Goal: Task Accomplishment & Management: Manage account settings

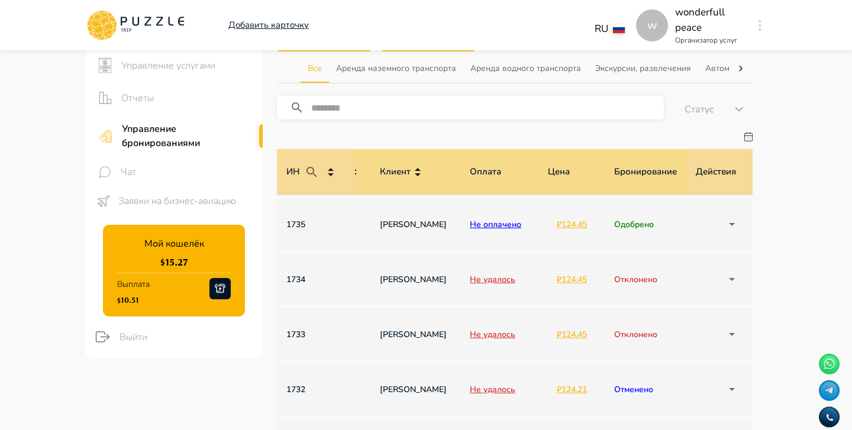
scroll to position [107, 0]
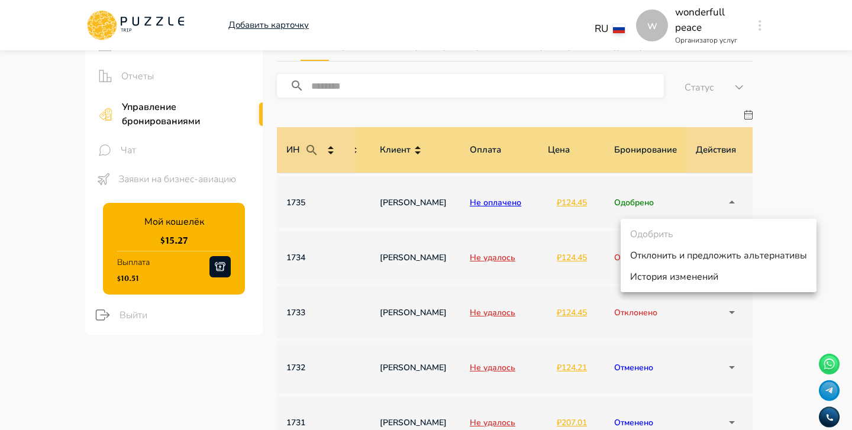
click at [811, 189] on div at bounding box center [426, 215] width 852 height 430
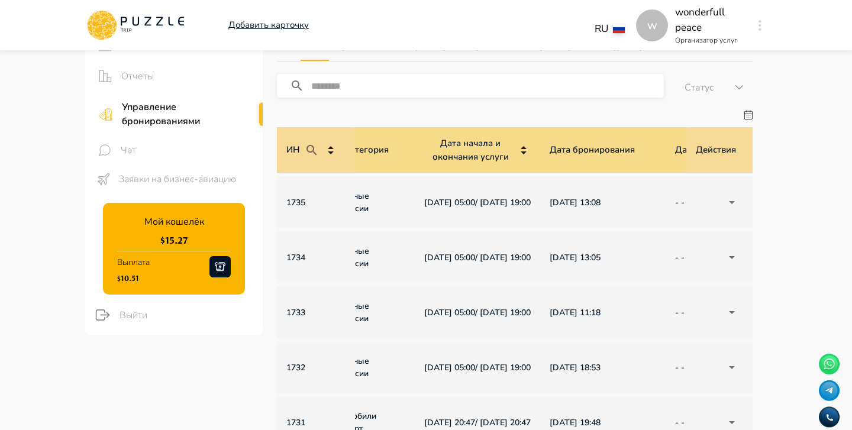
scroll to position [0, 0]
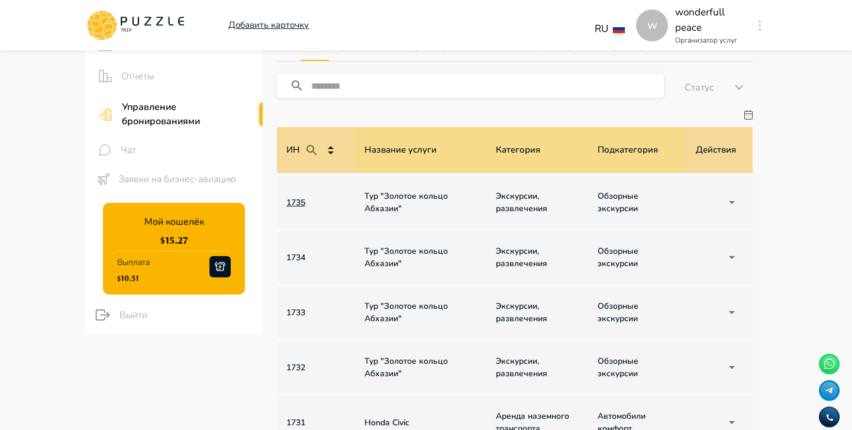
click at [294, 204] on p "1735" at bounding box center [315, 203] width 59 height 12
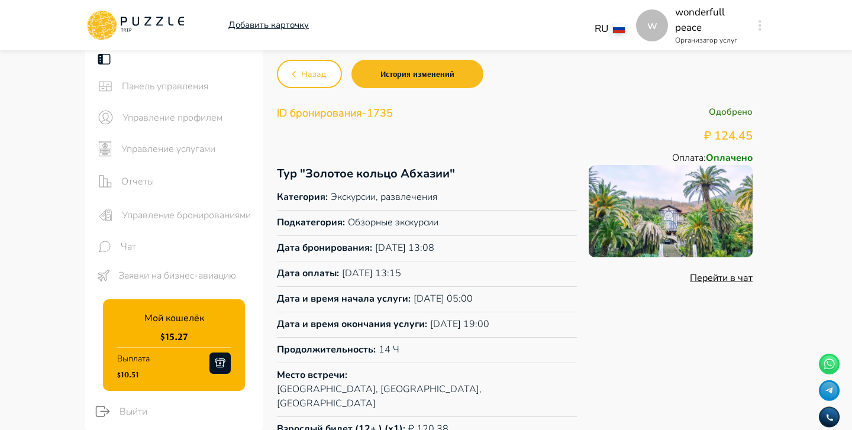
scroll to position [300, 0]
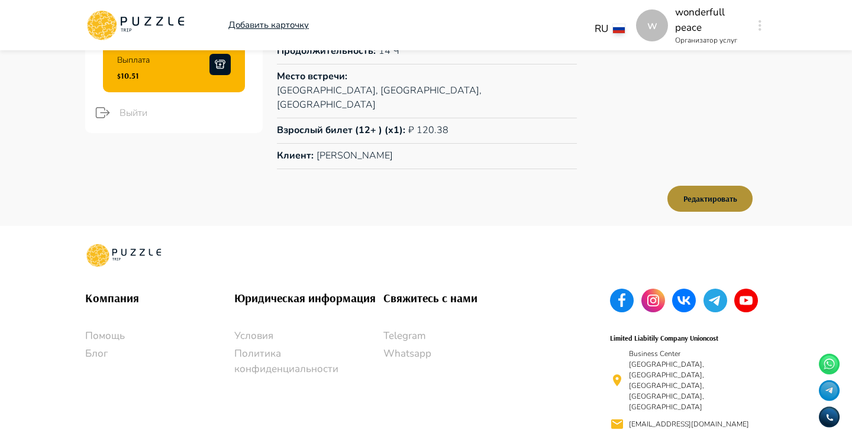
click at [708, 186] on button "Редактировать" at bounding box center [710, 199] width 85 height 26
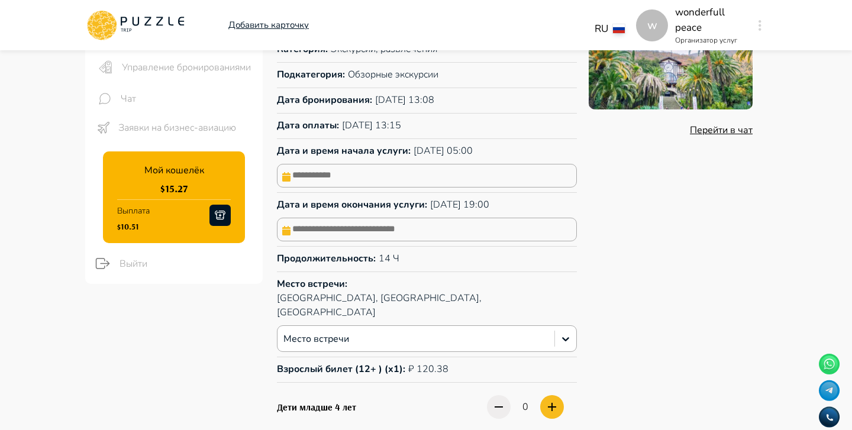
scroll to position [124, 0]
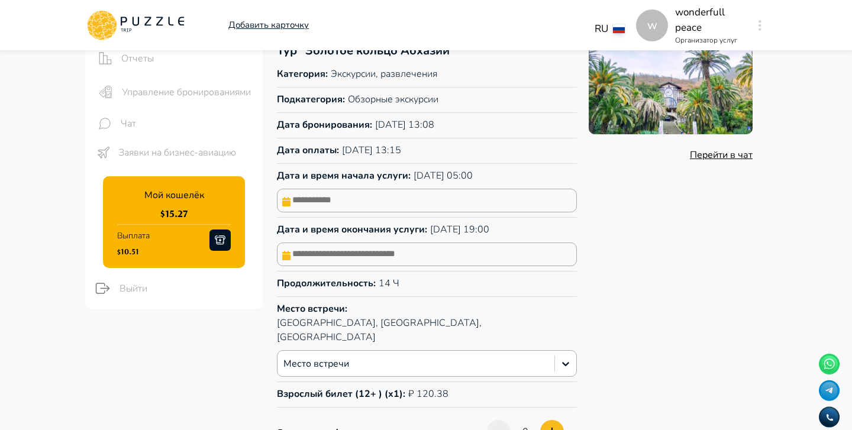
click at [406, 204] on input "text" at bounding box center [427, 201] width 300 height 24
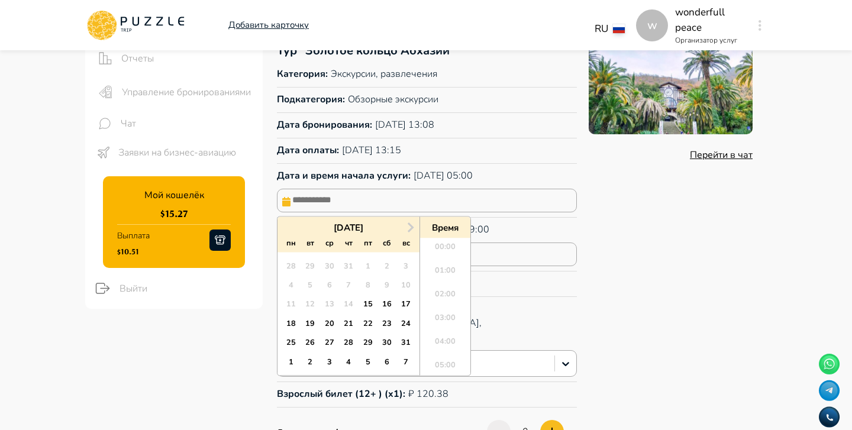
scroll to position [298, 0]
click at [349, 324] on div "21" at bounding box center [348, 323] width 16 height 16
type input "**********"
click at [539, 249] on div "**********" at bounding box center [515, 301] width 476 height 518
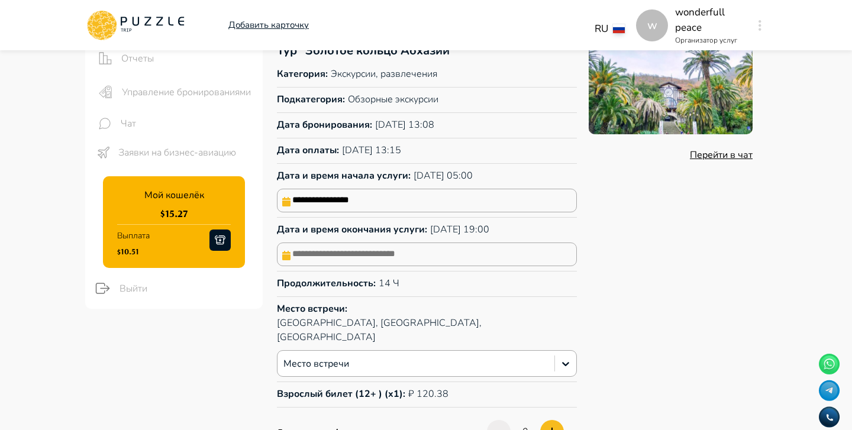
click at [428, 253] on input "text" at bounding box center [427, 255] width 300 height 24
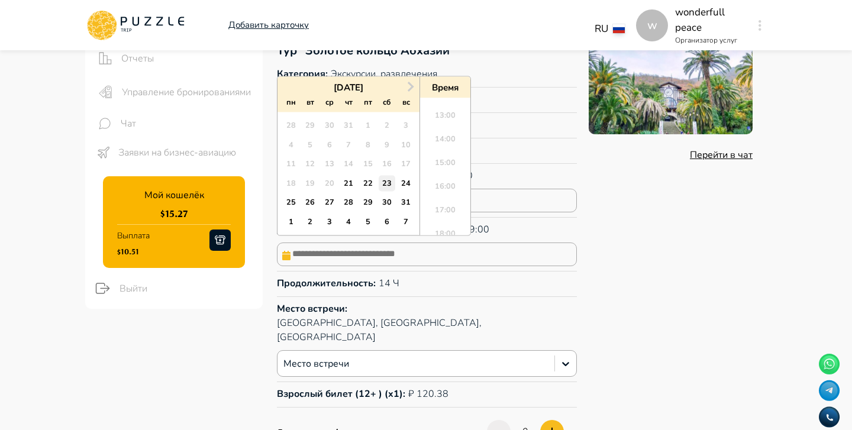
click at [388, 182] on div "23" at bounding box center [387, 183] width 16 height 16
type input "**********"
click at [541, 224] on div "**********" at bounding box center [515, 301] width 476 height 518
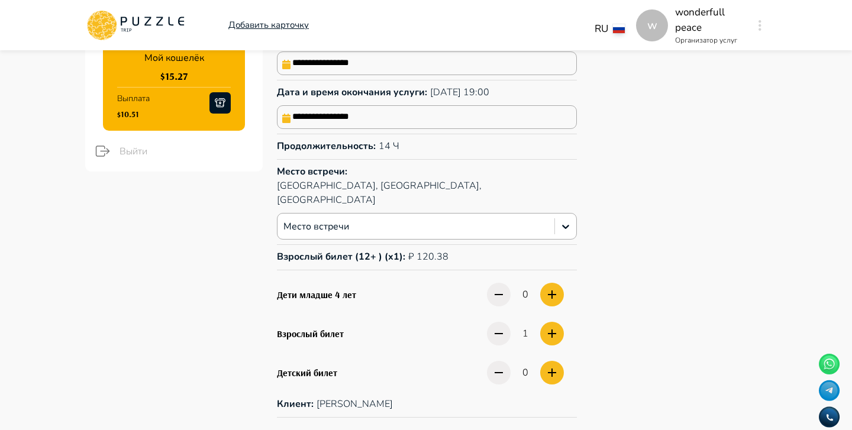
scroll to position [286, 0]
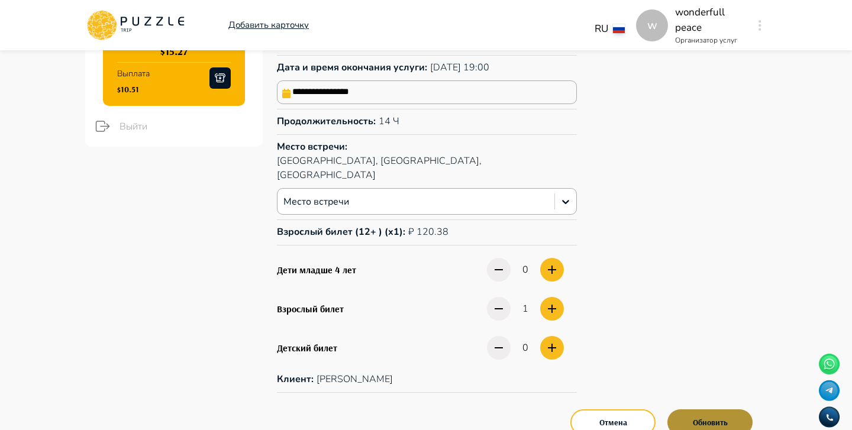
click at [706, 410] on button "Обновить" at bounding box center [710, 423] width 85 height 26
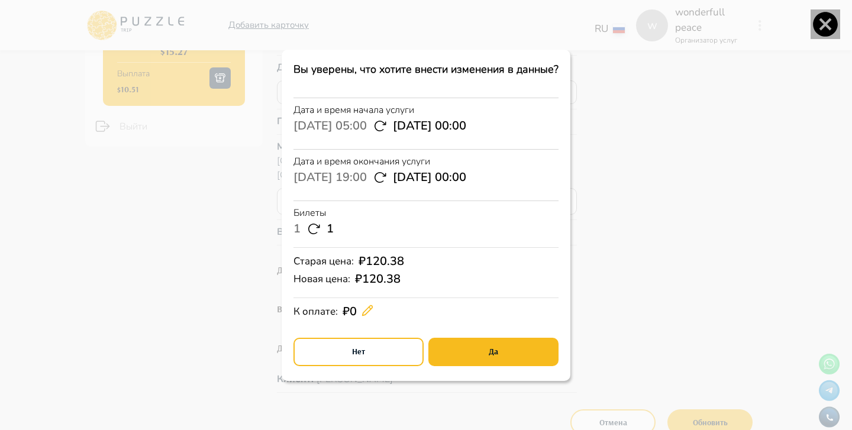
click at [833, 22] on icon "button" at bounding box center [825, 24] width 25 height 25
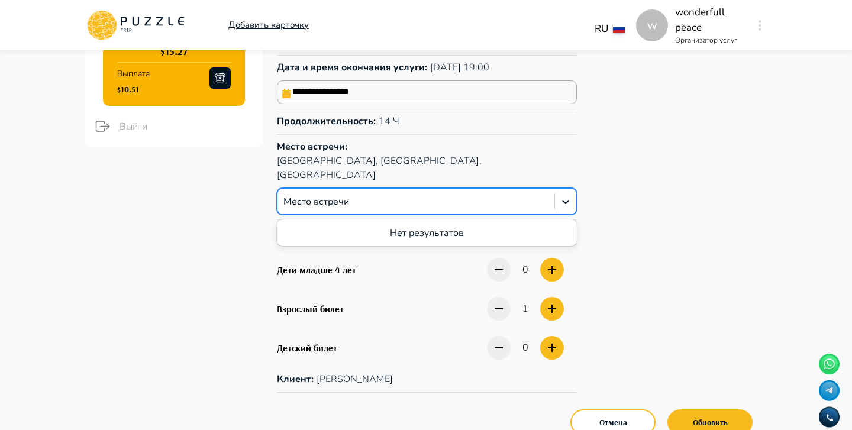
click at [410, 194] on div at bounding box center [416, 201] width 265 height 15
type input "*"
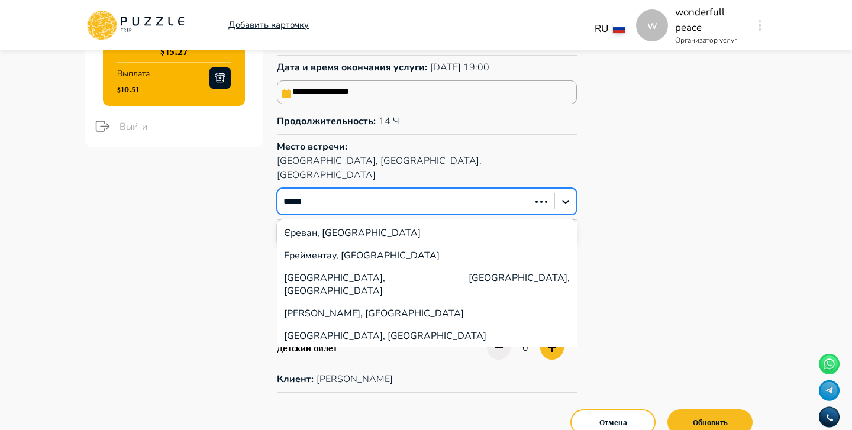
type input "******"
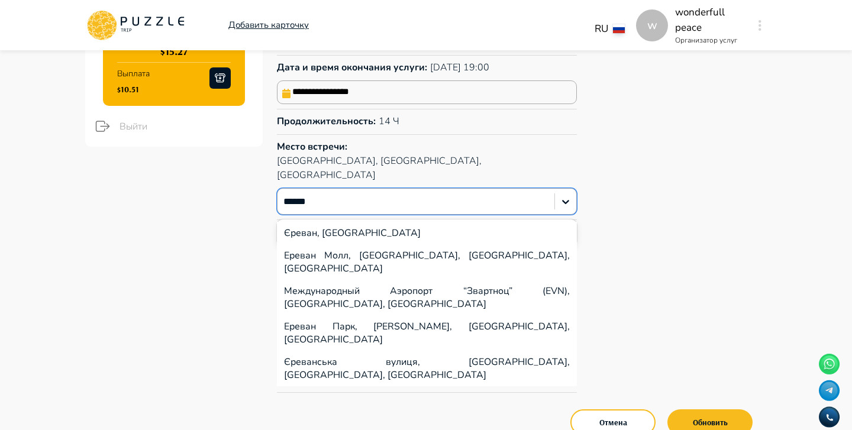
click at [378, 244] on div "Ереван Молл, [GEOGRAPHIC_DATA], [GEOGRAPHIC_DATA], [GEOGRAPHIC_DATA]" at bounding box center [427, 262] width 300 height 36
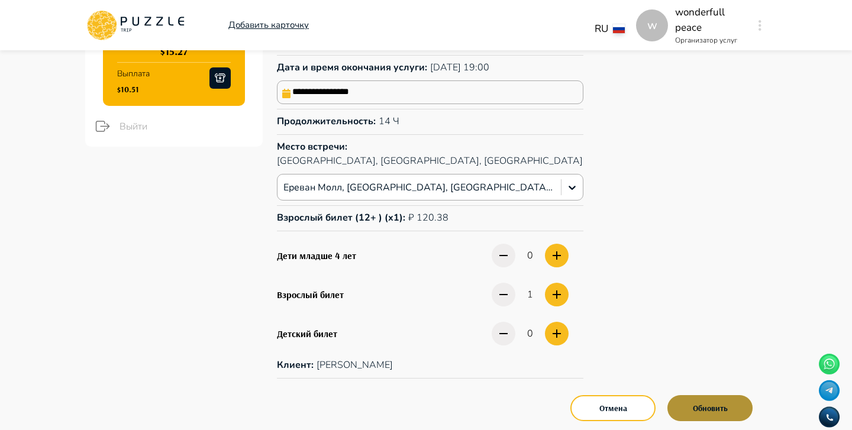
click at [697, 398] on button "Обновить" at bounding box center [710, 408] width 85 height 26
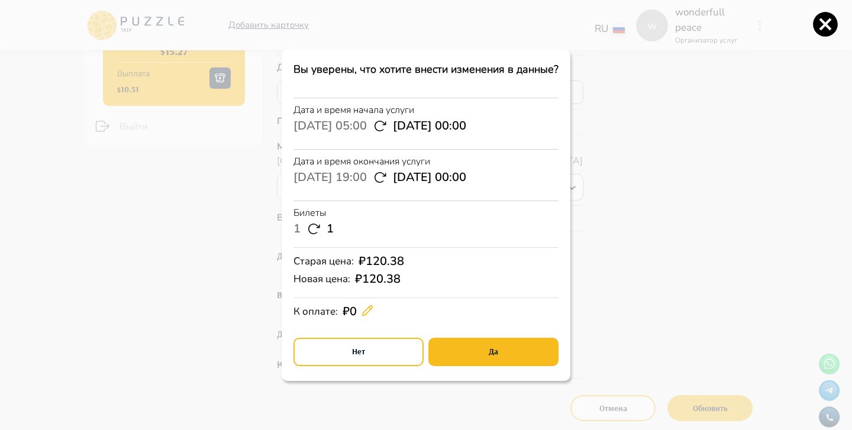
click at [832, 24] on icon "button" at bounding box center [825, 24] width 25 height 25
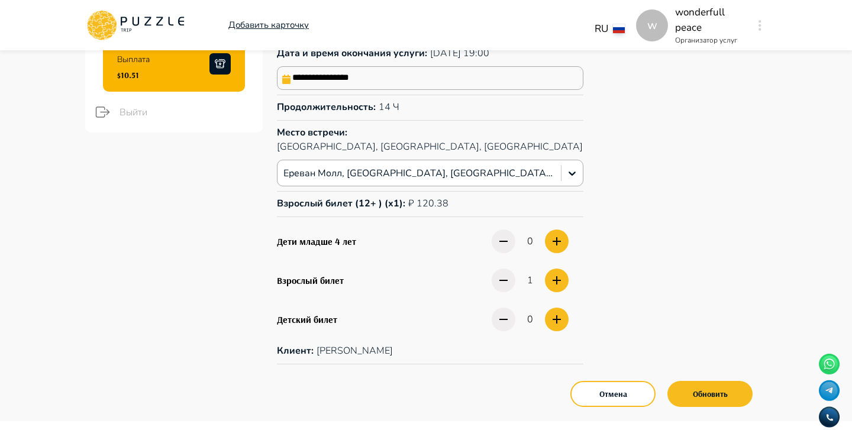
scroll to position [304, 0]
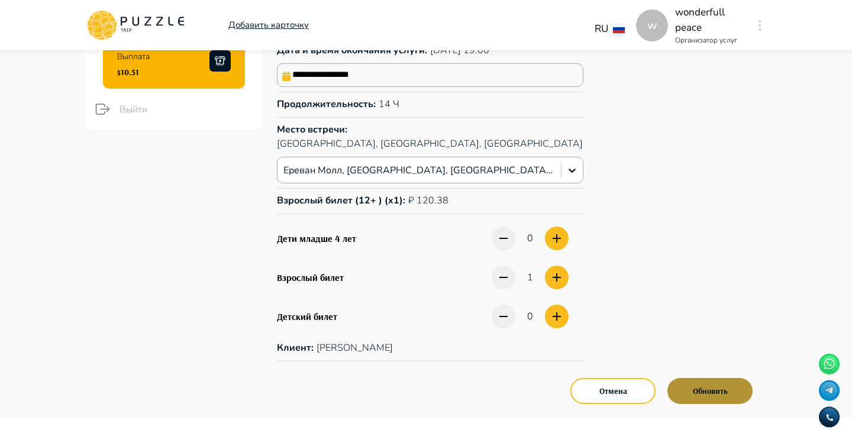
click at [717, 378] on button "Обновить" at bounding box center [710, 391] width 85 height 26
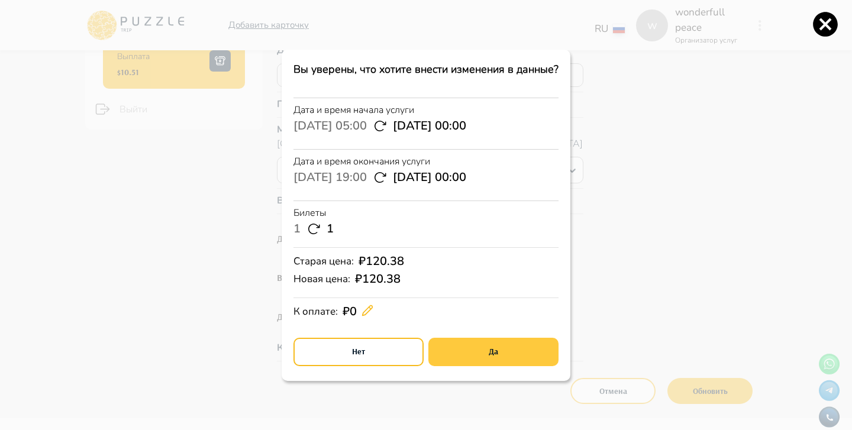
click at [537, 345] on button "Да" at bounding box center [494, 352] width 130 height 28
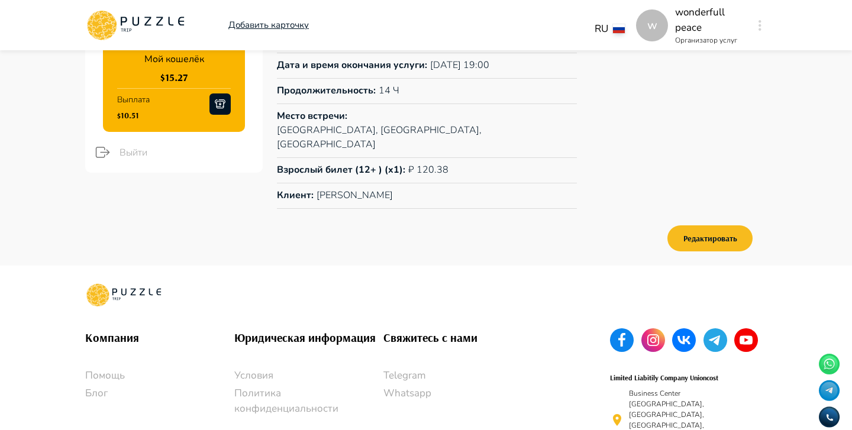
scroll to position [276, 0]
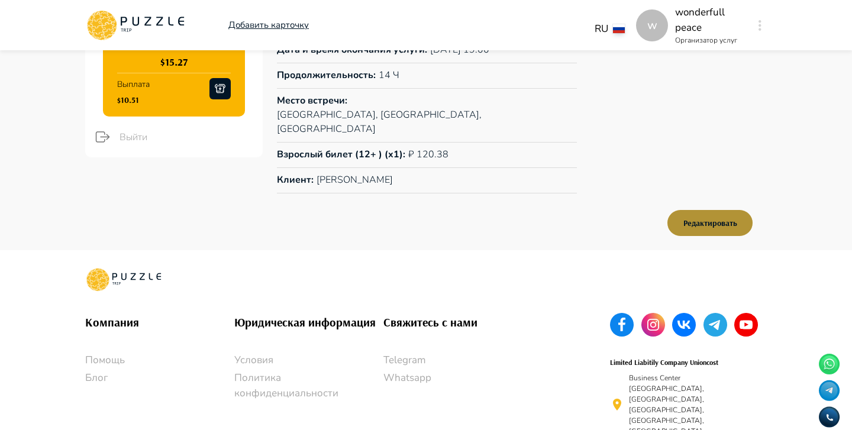
click at [729, 210] on button "Редактировать" at bounding box center [710, 223] width 85 height 26
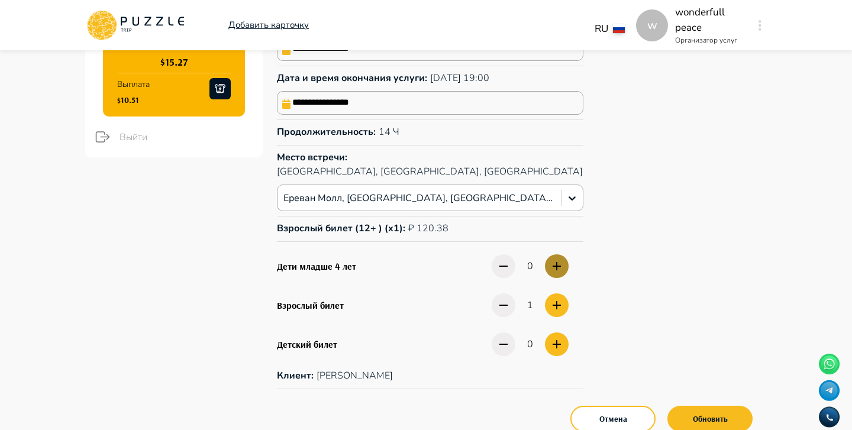
click at [550, 259] on icon "button" at bounding box center [557, 266] width 14 height 14
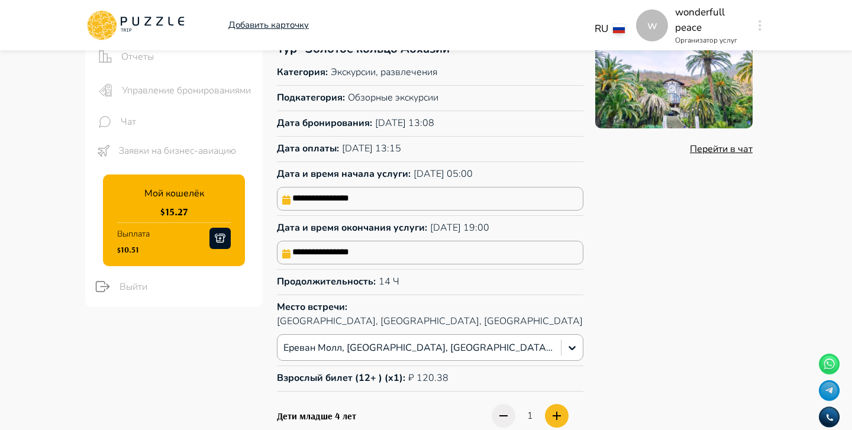
scroll to position [121, 0]
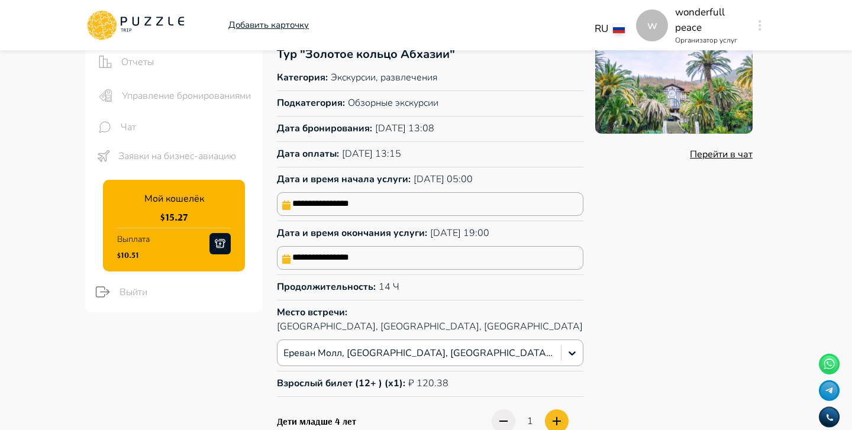
click at [429, 209] on input "**********" at bounding box center [430, 204] width 307 height 24
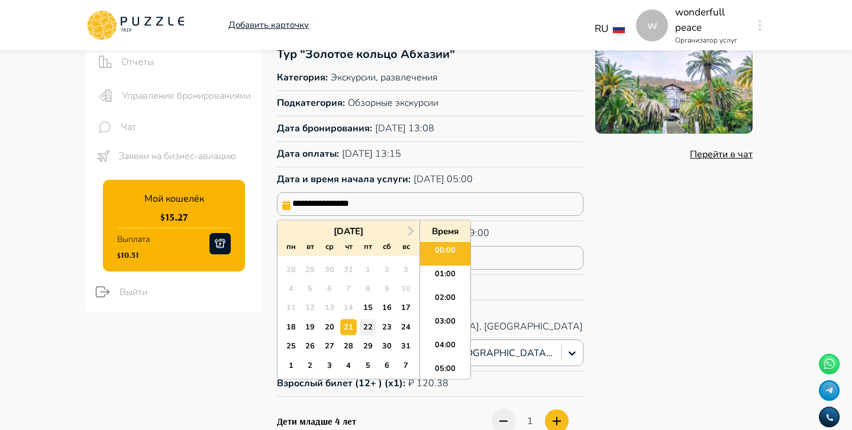
click at [371, 324] on div "22" at bounding box center [368, 327] width 16 height 16
type input "**********"
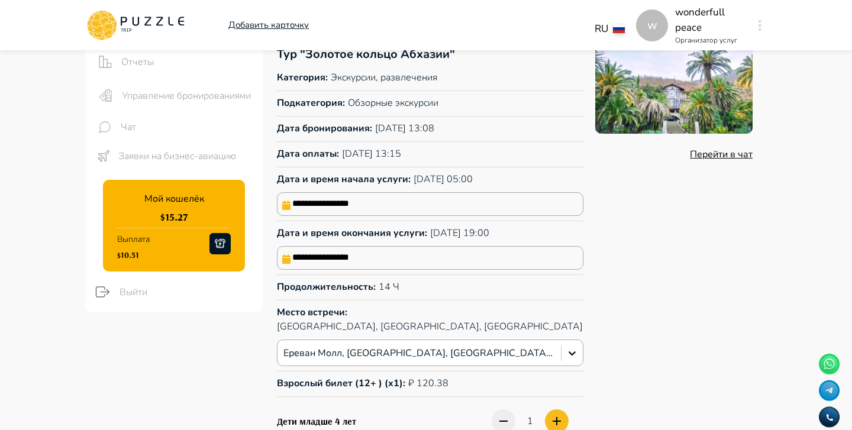
click at [595, 272] on div "Перейти в чат" at bounding box center [673, 298] width 157 height 504
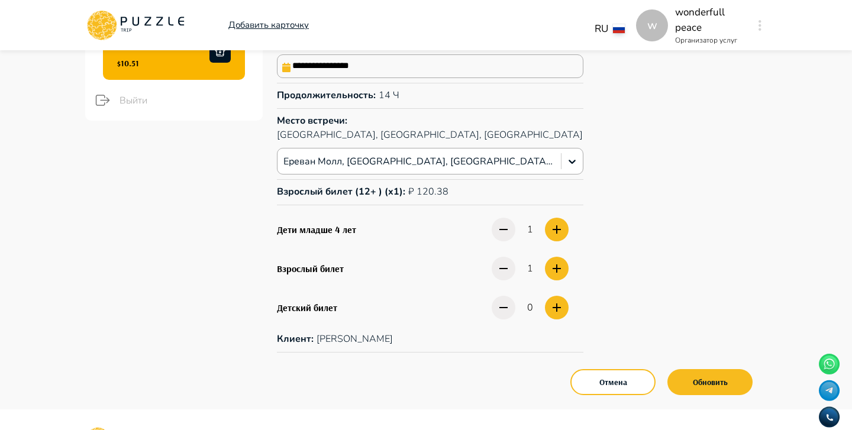
scroll to position [316, 0]
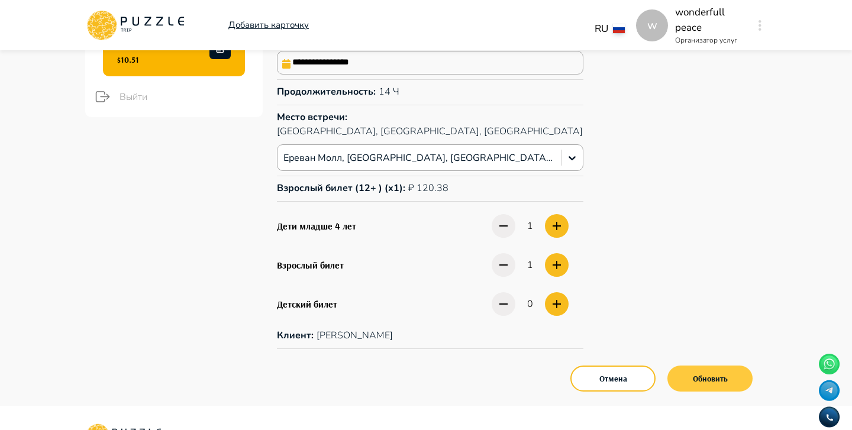
click at [713, 368] on button "Обновить" at bounding box center [710, 379] width 85 height 26
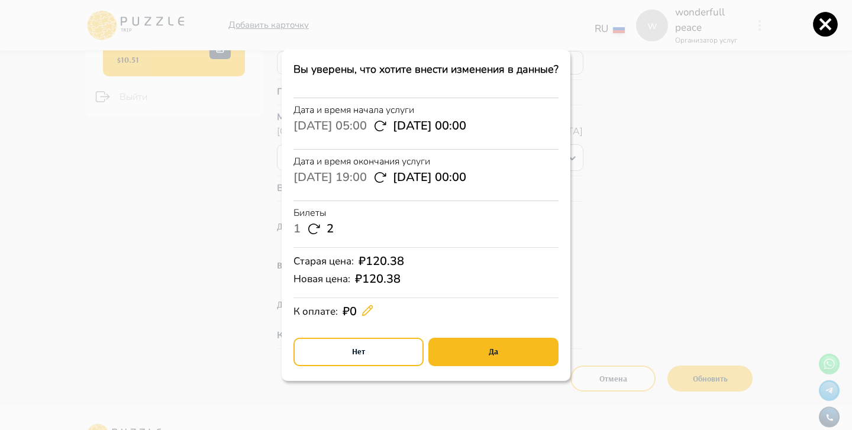
click at [369, 306] on icon at bounding box center [368, 311] width 12 height 12
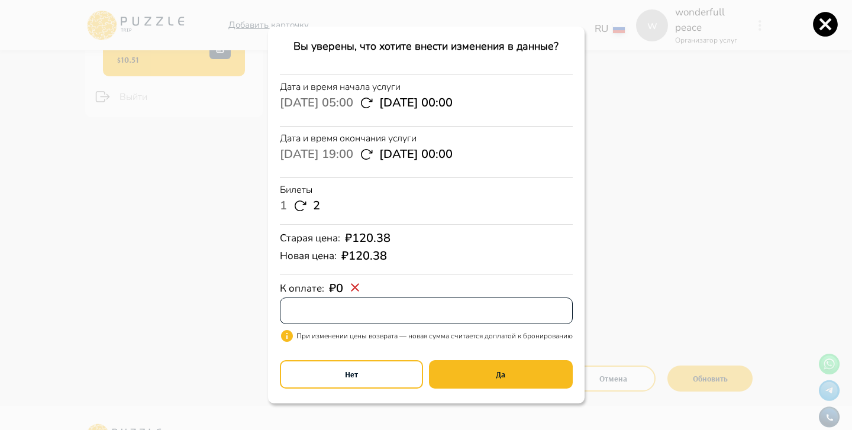
click at [369, 306] on input "text" at bounding box center [426, 311] width 293 height 24
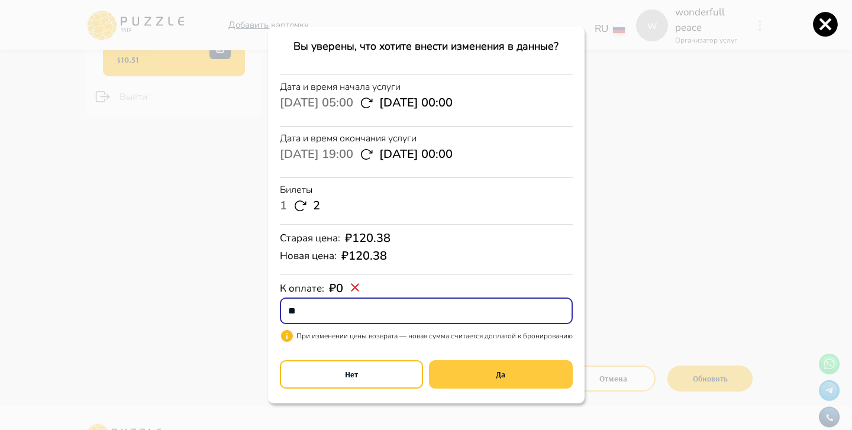
type input "**"
click at [502, 378] on button "Да" at bounding box center [501, 374] width 144 height 28
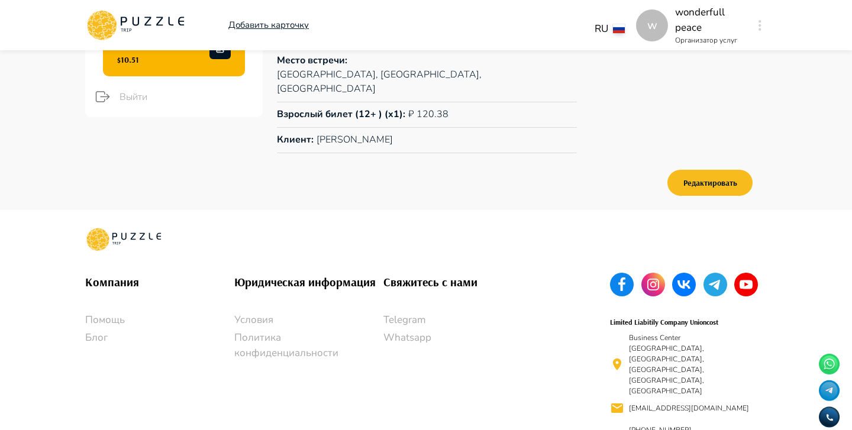
scroll to position [308, 0]
